Goal: Task Accomplishment & Management: Manage account settings

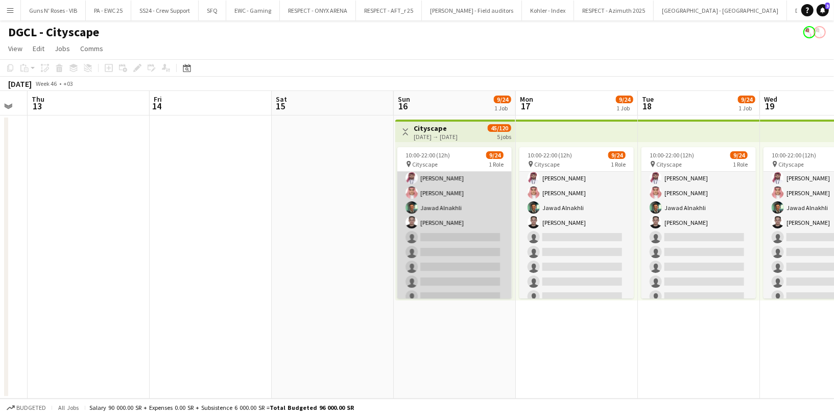
click at [460, 239] on app-card-role "Customer Service Staff 3A [DATE] 10:00-22:00 (12h) Sham [PERSON_NAME] [PERSON_N…" at bounding box center [454, 266] width 114 height 375
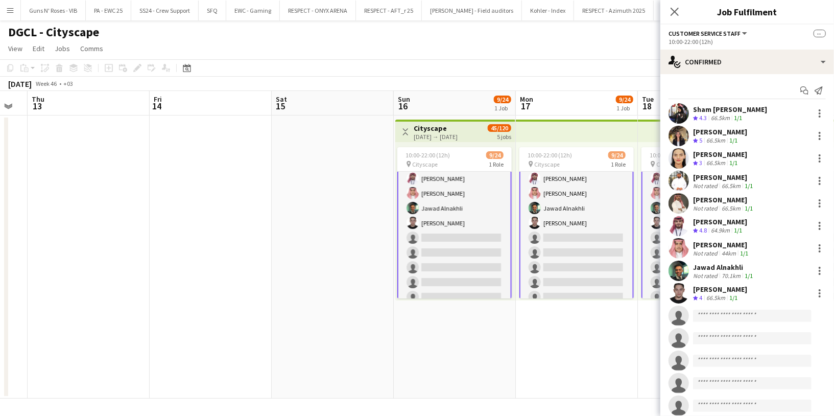
scroll to position [93, 0]
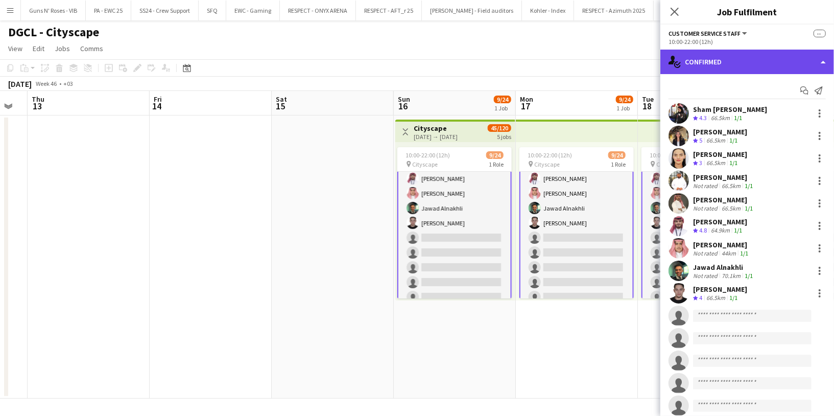
click at [742, 60] on div "single-neutral-actions-check-2 Confirmed" at bounding box center [747, 62] width 174 height 25
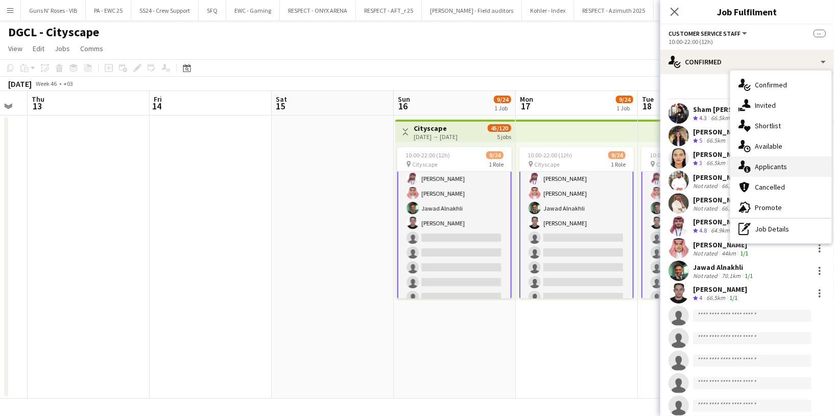
click at [782, 167] on span "Applicants" at bounding box center [771, 166] width 32 height 9
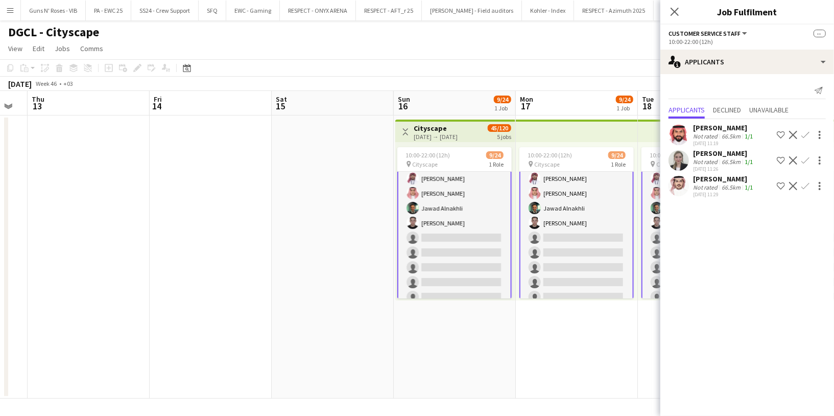
click at [807, 160] on app-icon "Confirm" at bounding box center [805, 160] width 8 height 8
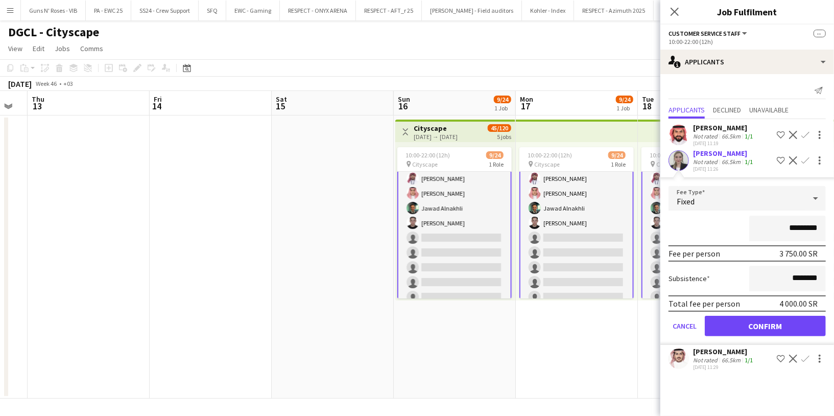
click at [705, 226] on div "*********" at bounding box center [747, 229] width 157 height 26
click at [743, 320] on button "Confirm" at bounding box center [765, 326] width 121 height 20
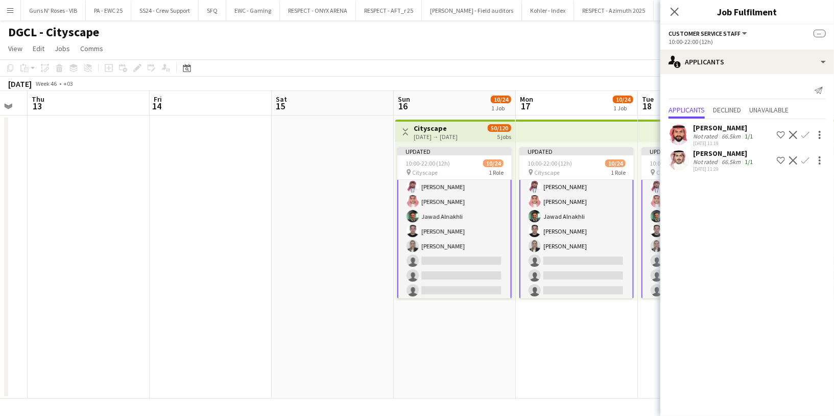
click at [804, 157] on app-icon "Confirm" at bounding box center [805, 160] width 8 height 8
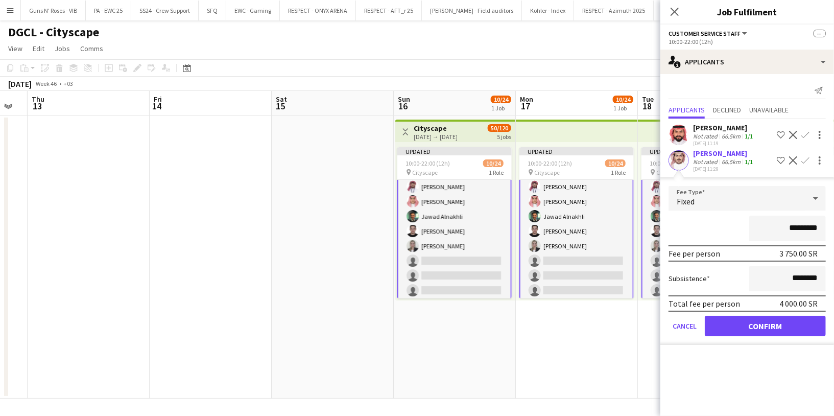
click at [708, 226] on div "*********" at bounding box center [747, 229] width 157 height 26
click at [745, 325] on button "Confirm" at bounding box center [765, 326] width 121 height 20
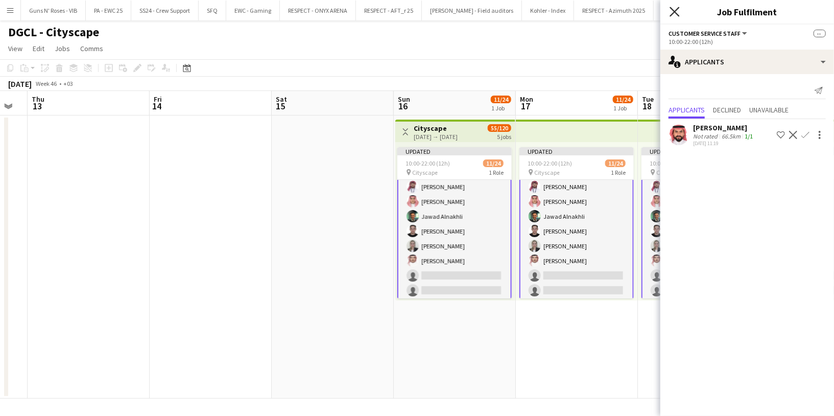
click at [672, 10] on icon "Close pop-in" at bounding box center [675, 12] width 10 height 10
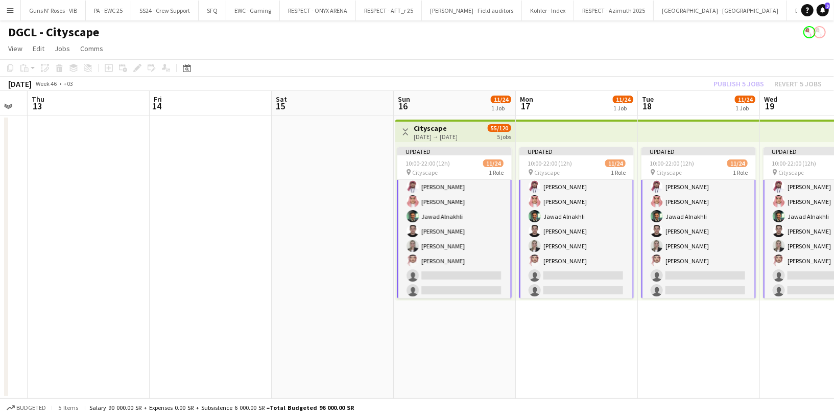
click at [741, 85] on div "Publish 5 jobs Revert 5 jobs" at bounding box center [767, 83] width 133 height 13
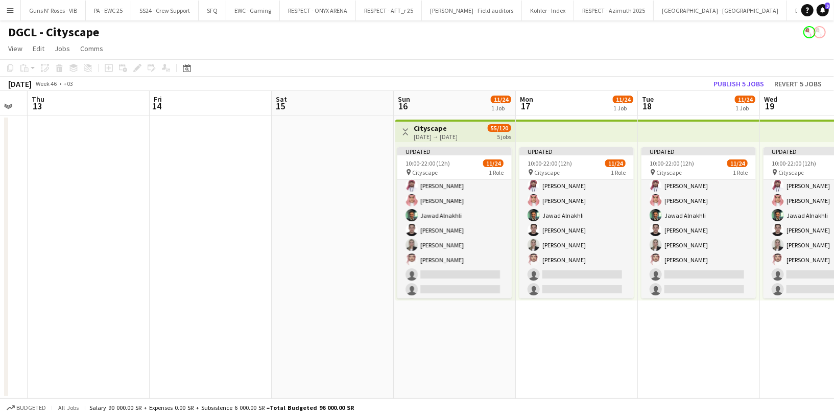
scroll to position [92, 0]
click at [740, 85] on button "Publish 5 jobs" at bounding box center [738, 83] width 59 height 13
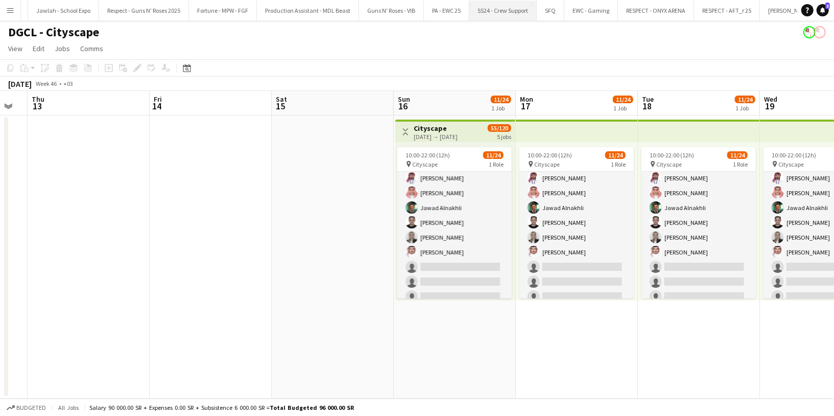
scroll to position [0, 1457]
click at [203, 17] on button "Fortune - MPW - FGF Close" at bounding box center [237, 11] width 68 height 20
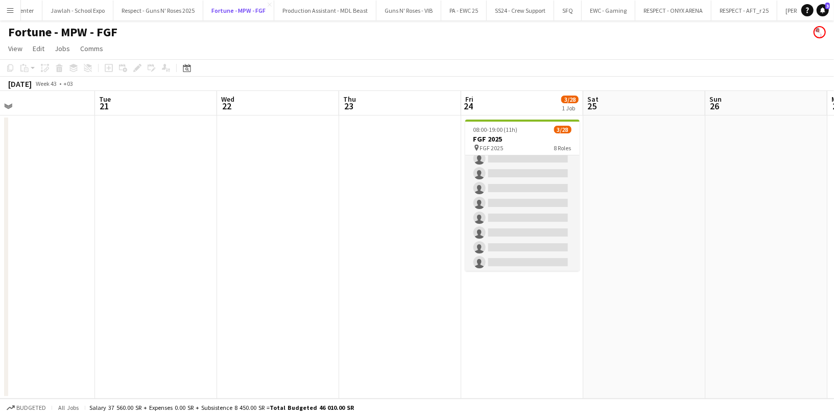
scroll to position [65, 0]
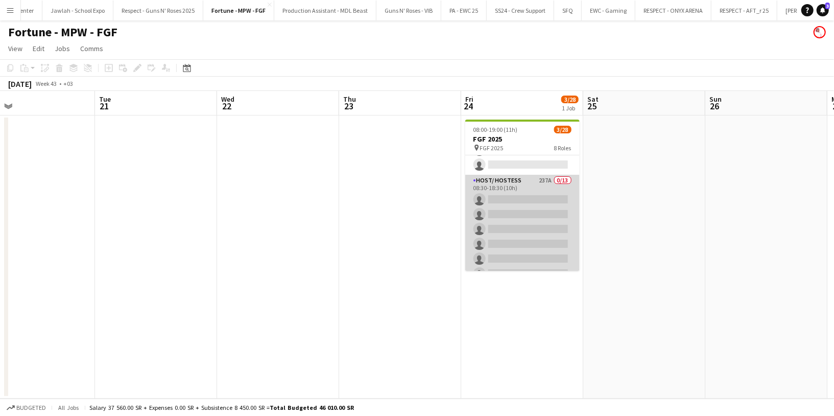
click at [527, 191] on app-card-role "Host/ Hostess 237A 0/13 08:30-18:30 (10h) single-neutral-actions single-neutral…" at bounding box center [522, 281] width 114 height 212
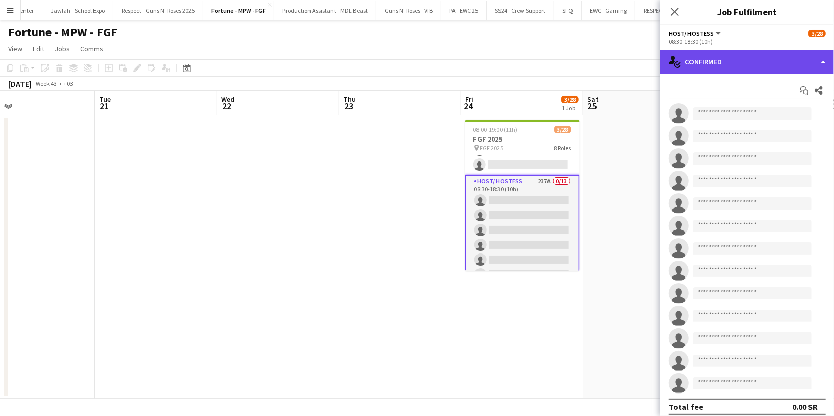
click at [724, 66] on div "single-neutral-actions-check-2 Confirmed" at bounding box center [747, 62] width 174 height 25
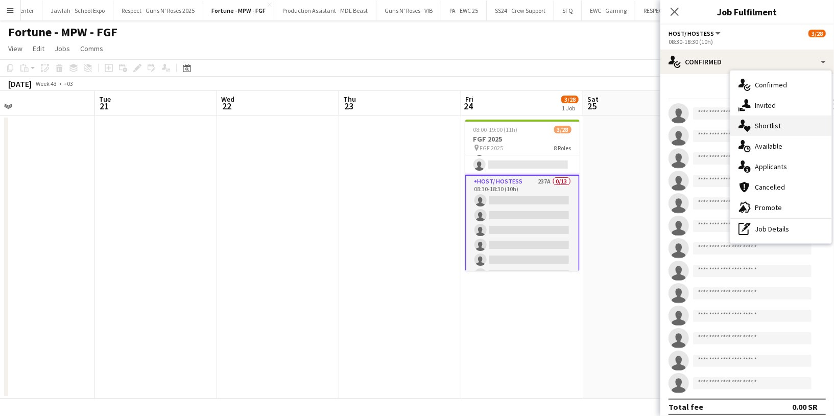
click at [771, 124] on span "Shortlist" at bounding box center [768, 125] width 26 height 9
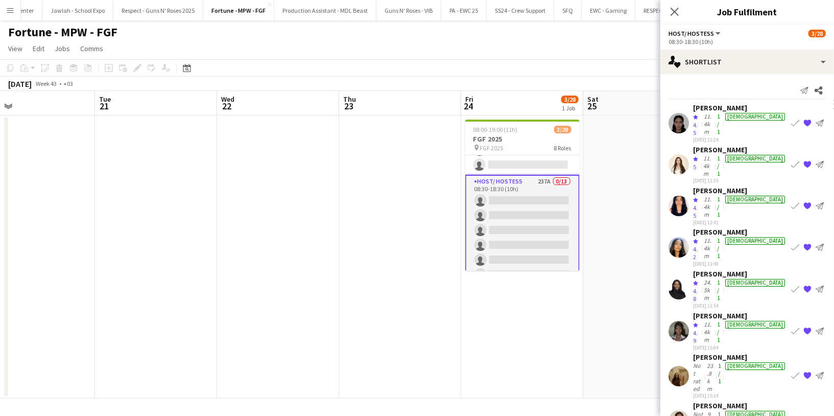
click at [803, 160] on app-icon "{{ spriteTitle }}" at bounding box center [807, 164] width 8 height 8
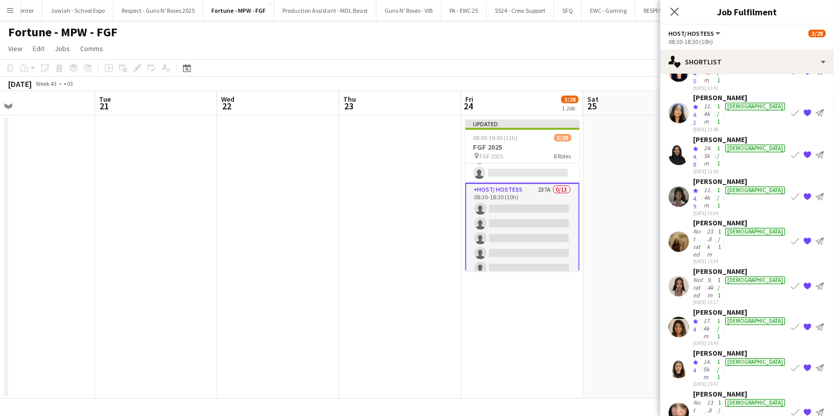
scroll to position [97, 0]
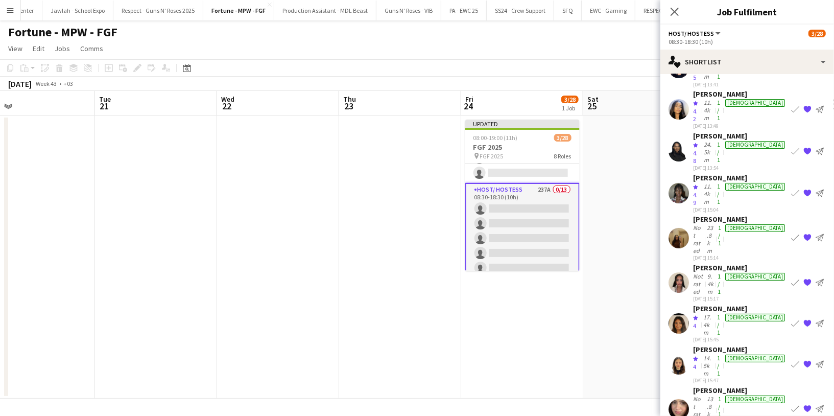
click at [706, 313] on div "17.4km" at bounding box center [708, 324] width 14 height 23
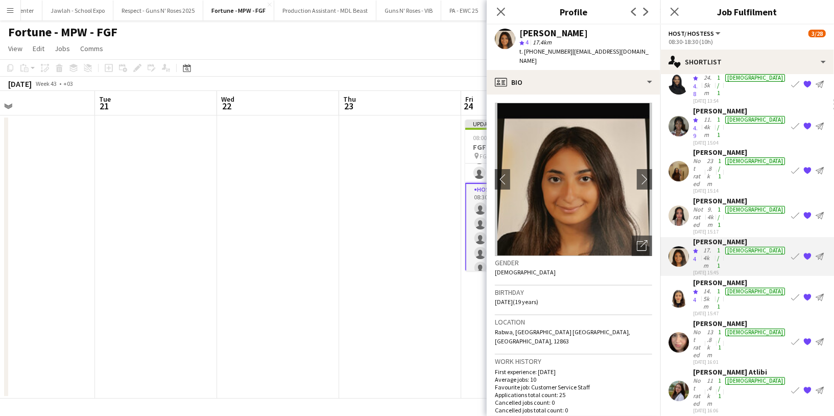
scroll to position [278, 0]
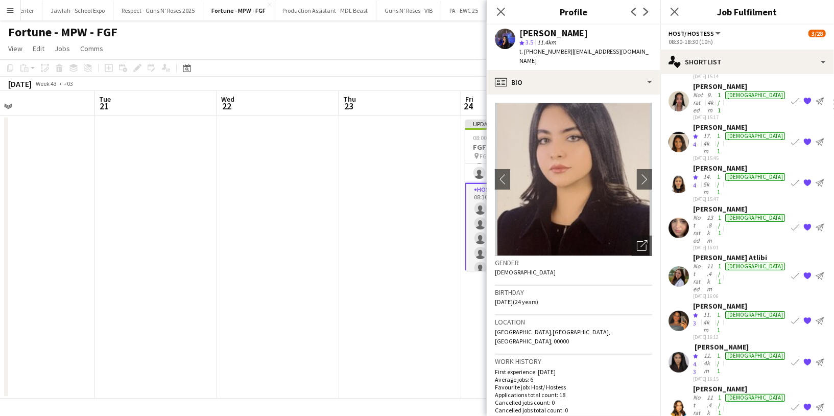
click at [544, 33] on div "[PERSON_NAME]" at bounding box center [553, 33] width 68 height 9
copy div "[PERSON_NAME]"
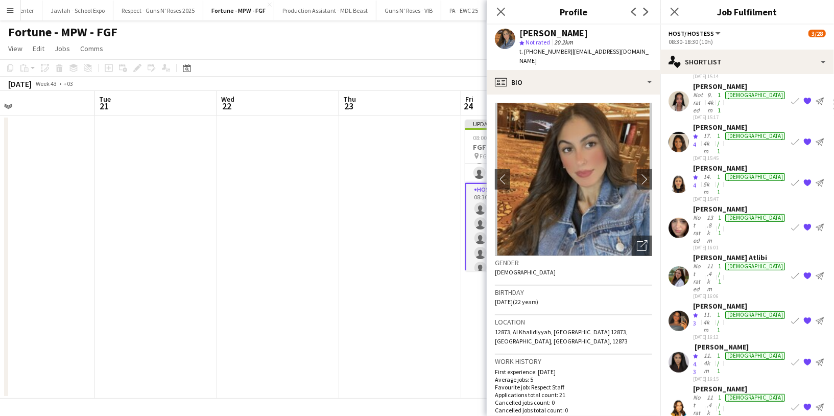
click at [547, 54] on span "t. [PHONE_NUMBER]" at bounding box center [545, 51] width 53 height 8
copy span "966544202553"
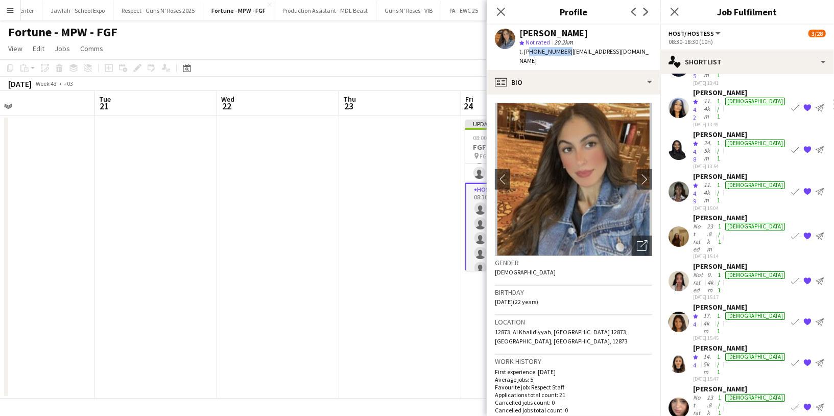
scroll to position [98, 0]
click at [701, 353] on div "Crew rating 4" at bounding box center [697, 364] width 8 height 23
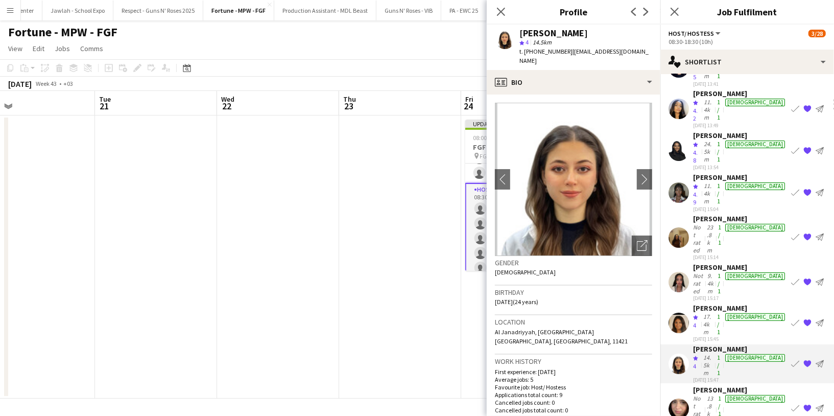
click at [548, 54] on span "t. [PHONE_NUMBER]" at bounding box center [545, 51] width 53 height 8
copy span "966530647039"
click at [697, 315] on polygon at bounding box center [695, 317] width 5 height 5
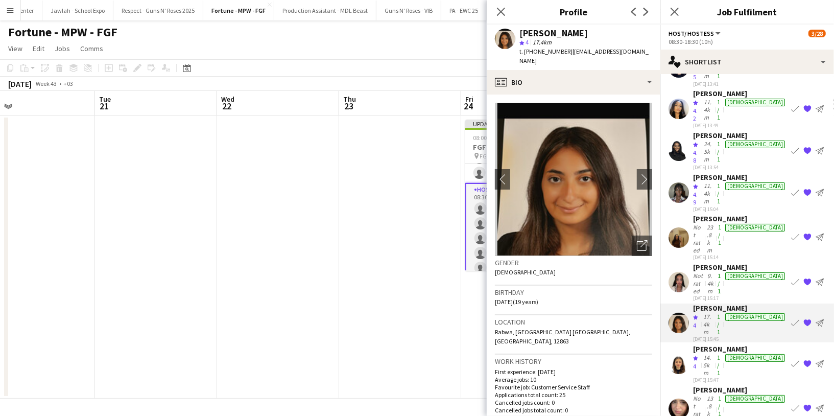
click at [552, 52] on span "t. [PHONE_NUMBER]" at bounding box center [545, 51] width 53 height 8
click at [551, 36] on div "[PERSON_NAME]" at bounding box center [553, 33] width 68 height 9
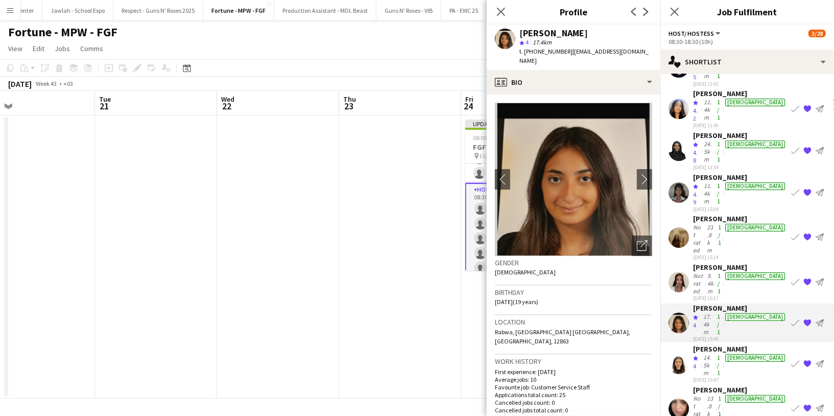
click at [551, 36] on div "[PERSON_NAME]" at bounding box center [553, 33] width 68 height 9
drag, startPoint x: 626, startPoint y: 49, endPoint x: 569, endPoint y: 49, distance: 56.2
click at [568, 49] on div "[PERSON_NAME] star 4 17.4km t. [PHONE_NUMBER] | [EMAIL_ADDRESS][DOMAIN_NAME]" at bounding box center [574, 47] width 174 height 45
copy span "[EMAIL_ADDRESS][DOMAIN_NAME]"
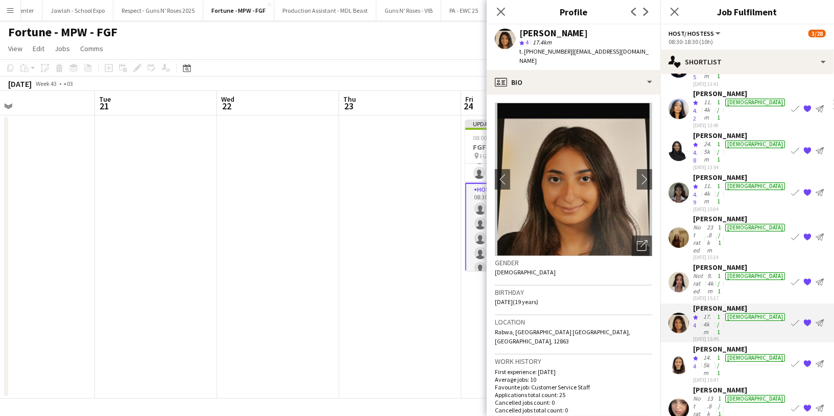
click at [696, 362] on span "4" at bounding box center [694, 366] width 3 height 8
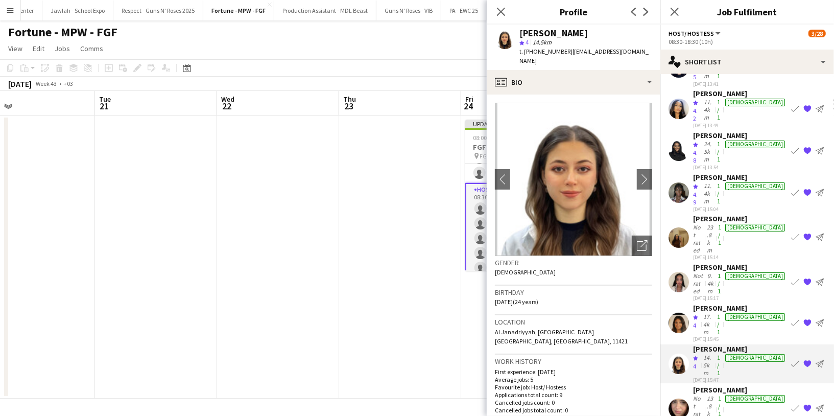
click at [540, 32] on div "[PERSON_NAME]" at bounding box center [553, 33] width 68 height 9
copy div "[PERSON_NAME]"
click at [605, 51] on span "| [EMAIL_ADDRESS][DOMAIN_NAME]" at bounding box center [583, 55] width 129 height 17
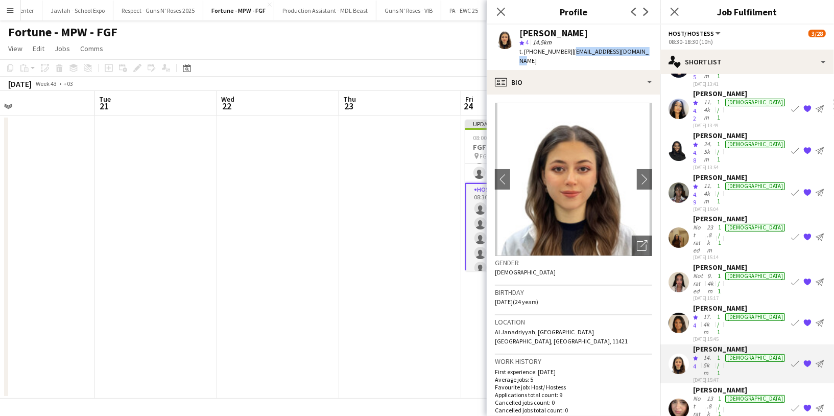
drag, startPoint x: 644, startPoint y: 53, endPoint x: 569, endPoint y: 55, distance: 74.6
click at [569, 55] on div "[PERSON_NAME] star 4 14.5km t. [PHONE_NUMBER] | [EMAIL_ADDRESS][DOMAIN_NAME]" at bounding box center [574, 47] width 174 height 45
copy span "[EMAIL_ADDRESS][DOMAIN_NAME]"
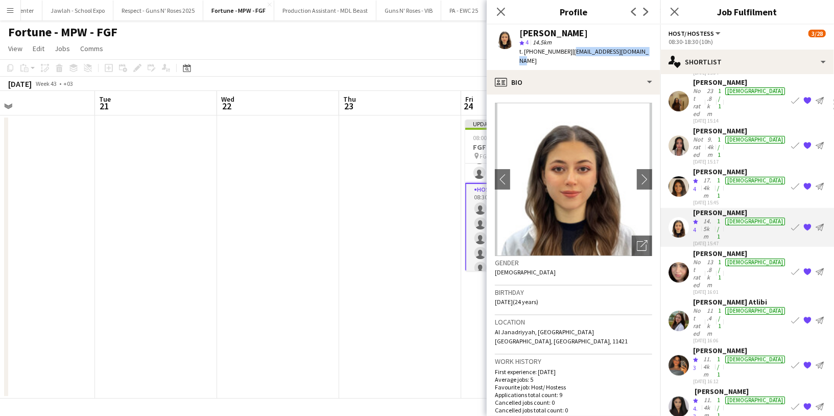
scroll to position [239, 0]
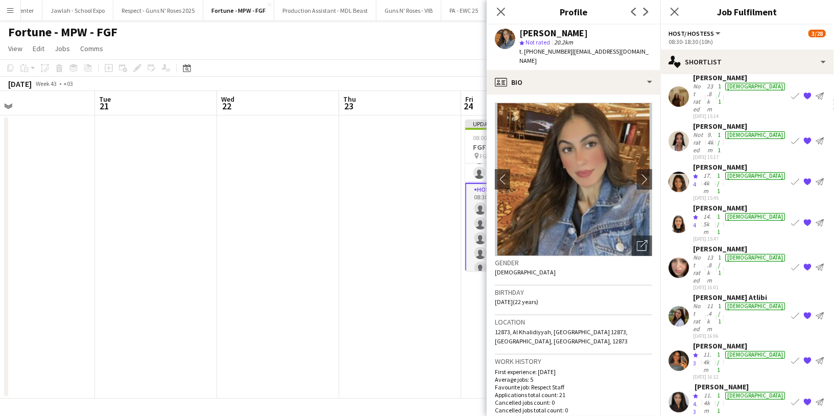
click at [551, 35] on div "[PERSON_NAME]" at bounding box center [553, 33] width 68 height 9
copy div "[PERSON_NAME]"
drag, startPoint x: 634, startPoint y: 50, endPoint x: 567, endPoint y: 49, distance: 66.4
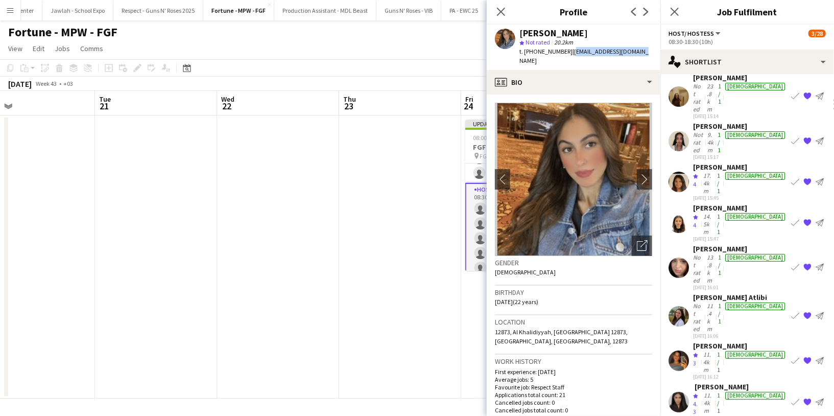
click at [567, 49] on div "[PERSON_NAME] star Not rated 20.2km t. [PHONE_NUMBER] | [EMAIL_ADDRESS][DOMAIN_…" at bounding box center [574, 47] width 174 height 45
copy span "[EMAIL_ADDRESS][DOMAIN_NAME]"
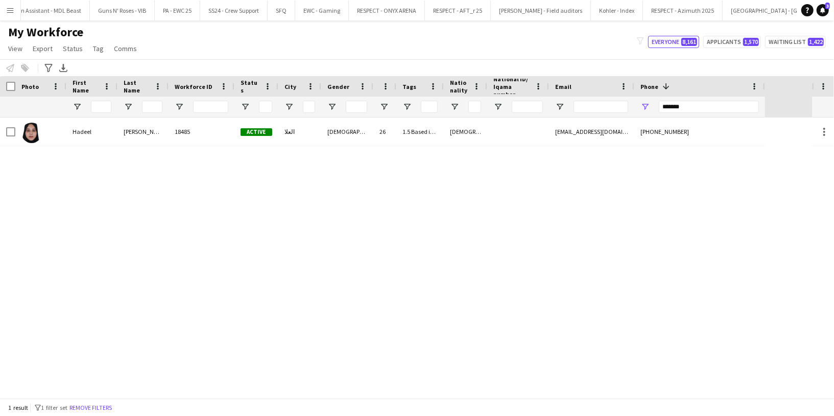
scroll to position [0, 1810]
click at [787, 10] on button "DGCL - Chedi & Faena 2025 Close" at bounding box center [830, 11] width 87 height 20
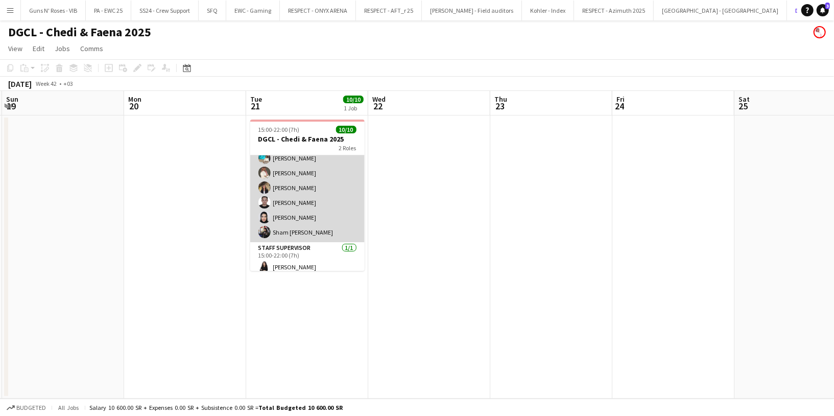
scroll to position [72, 0]
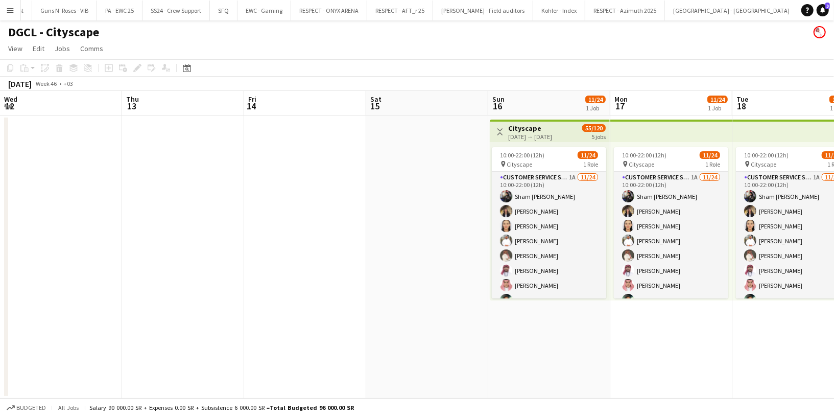
scroll to position [0, 248]
